Goal: Find specific page/section: Find specific page/section

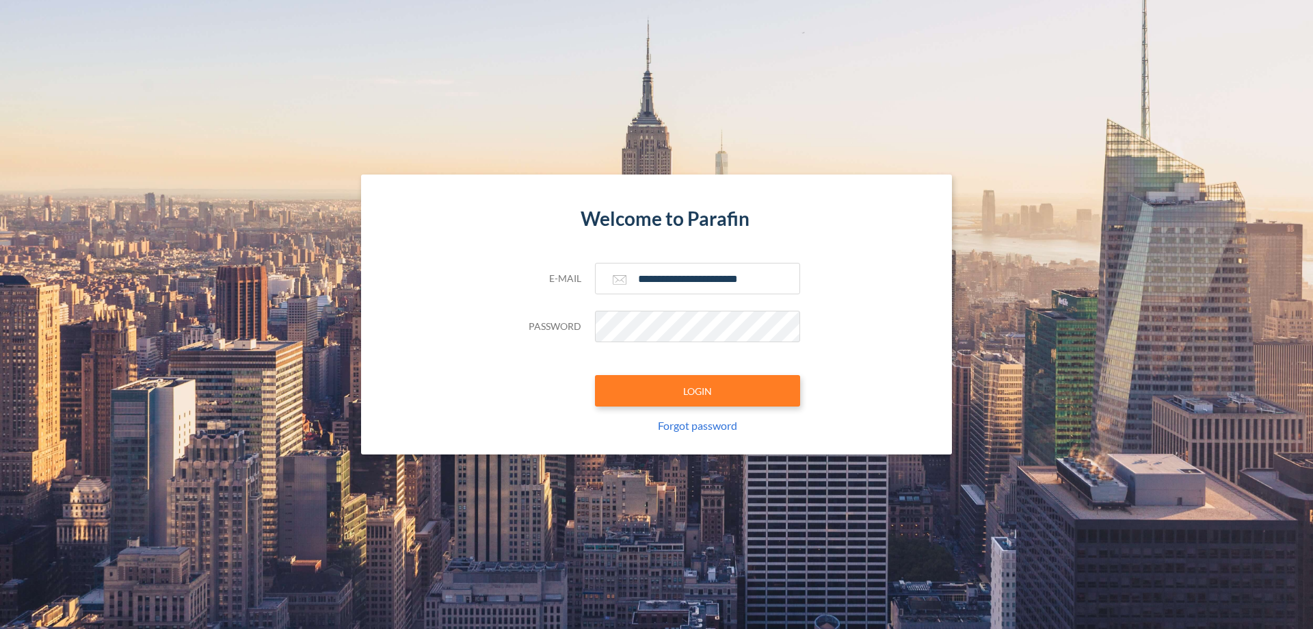
type input "**********"
click at [698, 391] on button "LOGIN" at bounding box center [697, 390] width 205 height 31
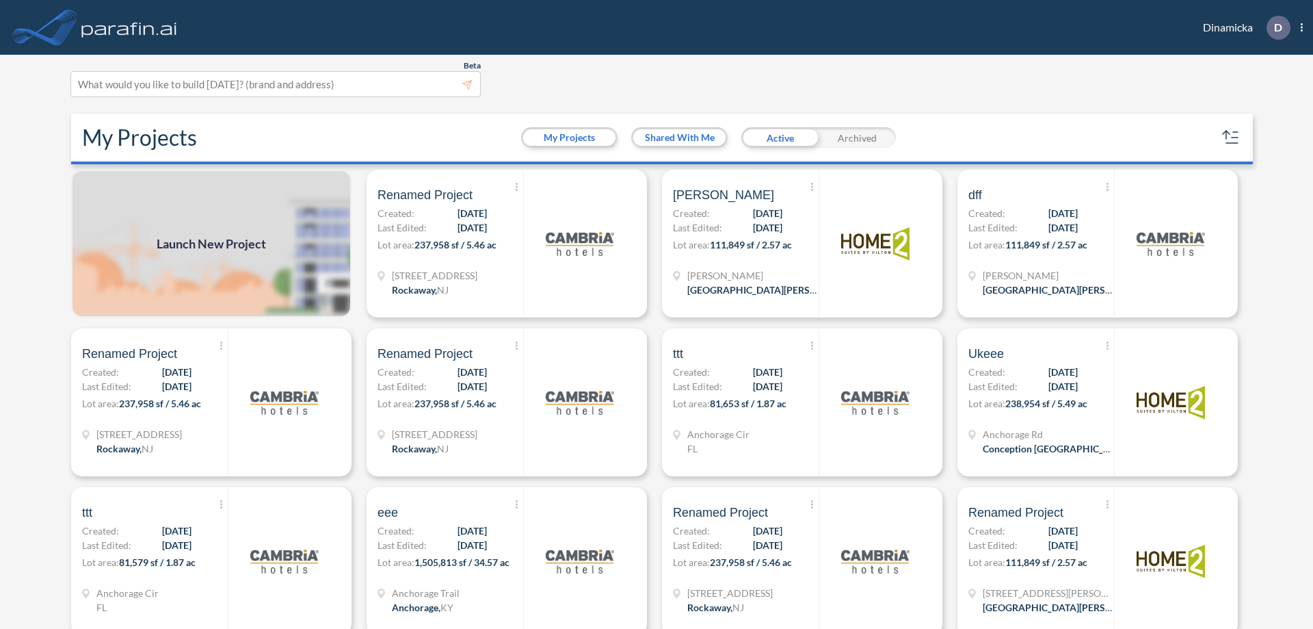
scroll to position [3, 0]
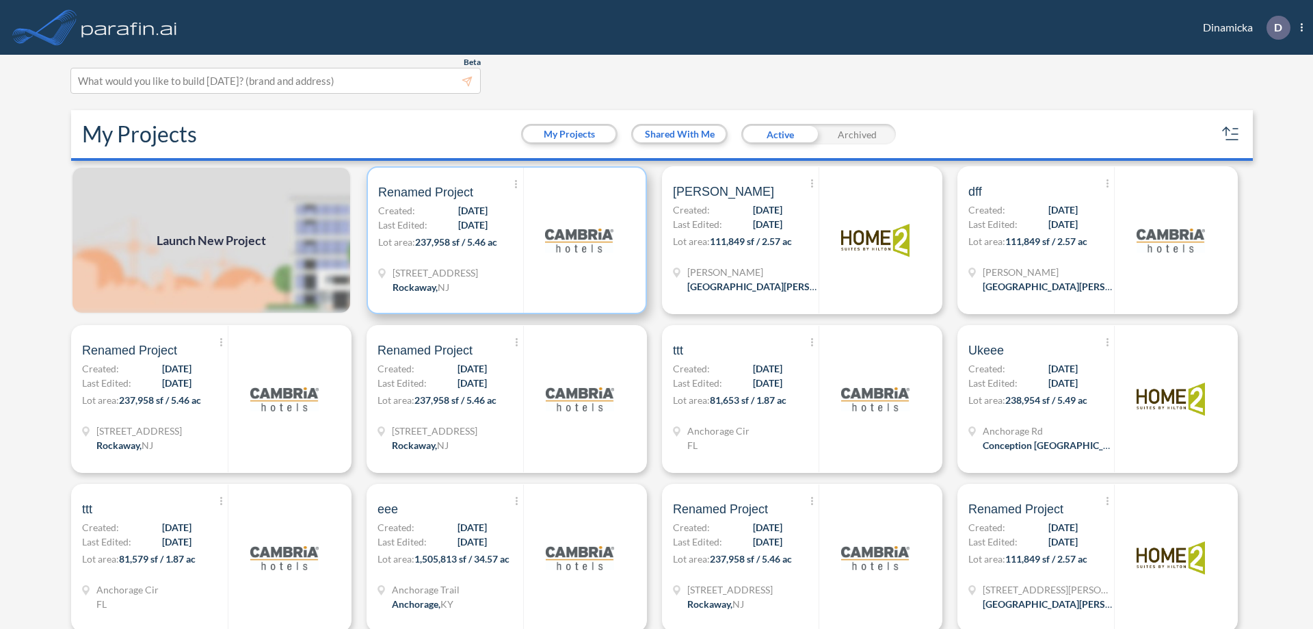
click at [504, 240] on p "Lot area: 237,958 sf / 5.46 ac" at bounding box center [450, 245] width 145 height 20
